Goal: Information Seeking & Learning: Learn about a topic

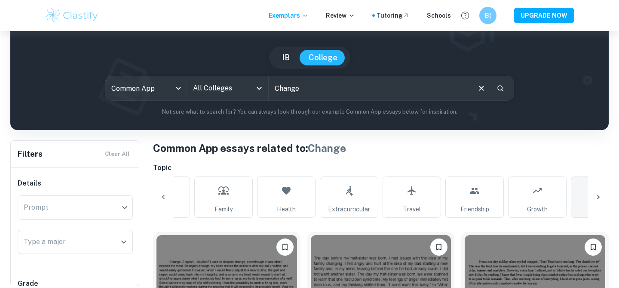
scroll to position [68, 0]
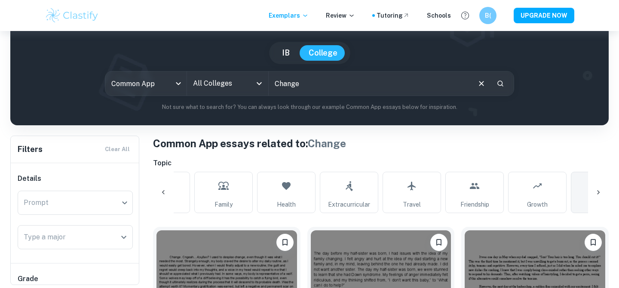
click at [163, 191] on icon at bounding box center [163, 192] width 3 height 4
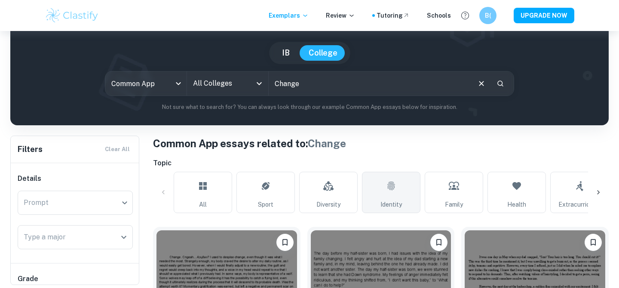
click at [403, 197] on link "Identity" at bounding box center [391, 192] width 58 height 41
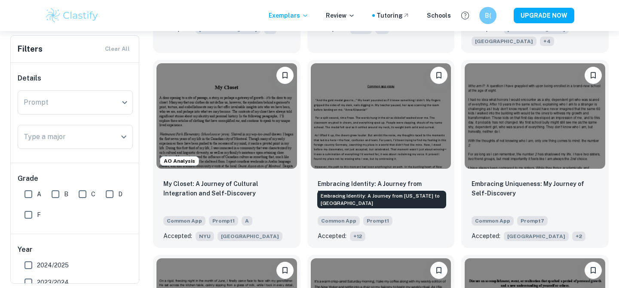
scroll to position [446, 0]
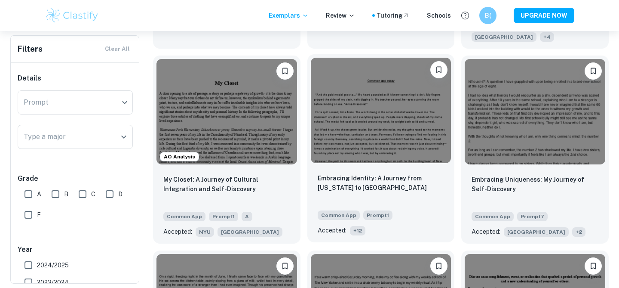
click at [381, 120] on img at bounding box center [381, 110] width 141 height 105
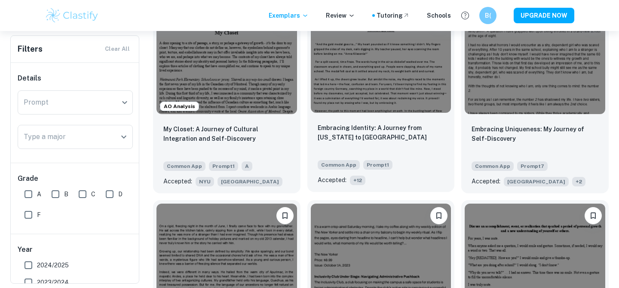
scroll to position [497, 0]
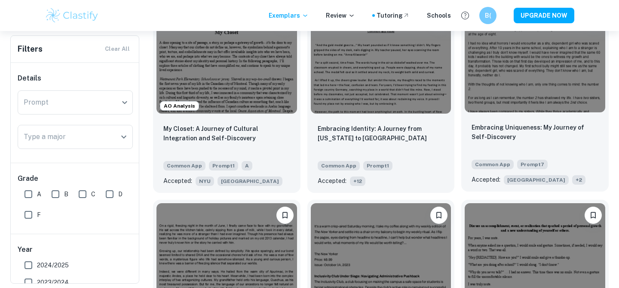
click at [543, 65] on img at bounding box center [535, 59] width 141 height 105
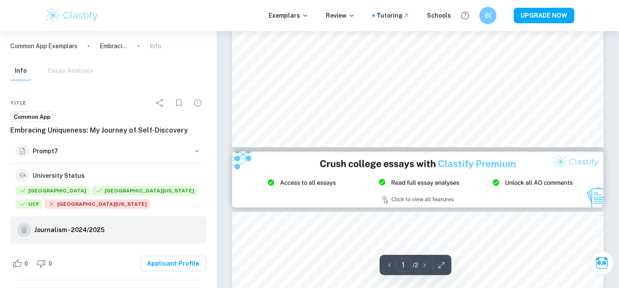
scroll to position [379, 0]
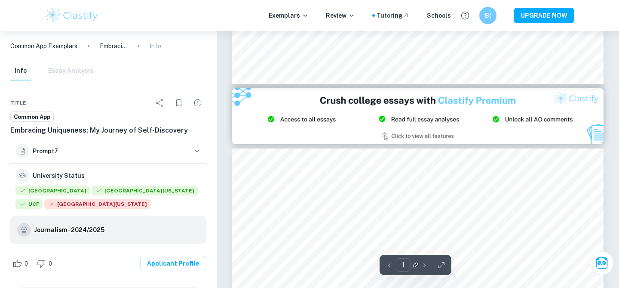
type input "2"
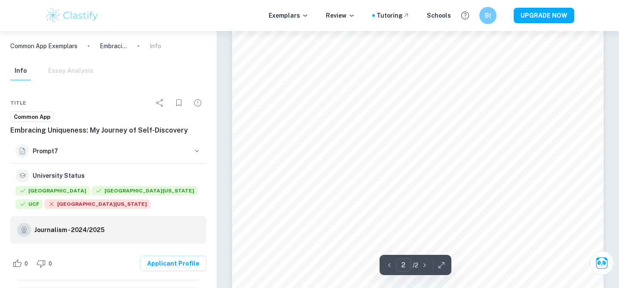
scroll to position [594, 0]
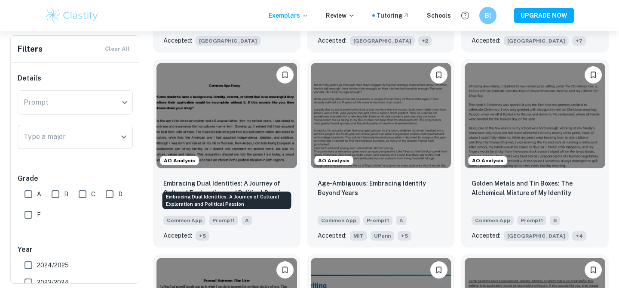
scroll to position [1034, 0]
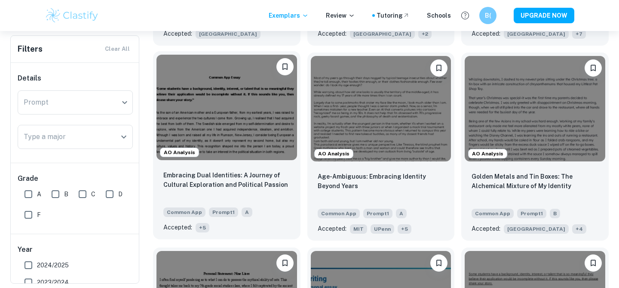
click at [253, 117] on img at bounding box center [227, 107] width 141 height 105
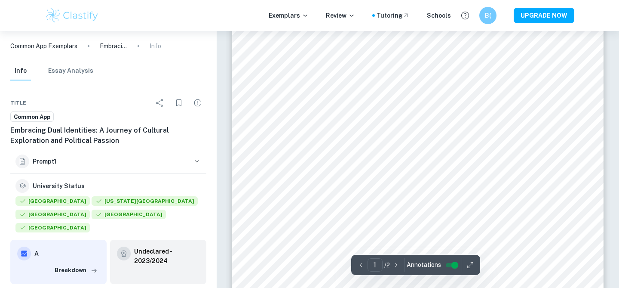
scroll to position [219, 0]
